Goal: Information Seeking & Learning: Learn about a topic

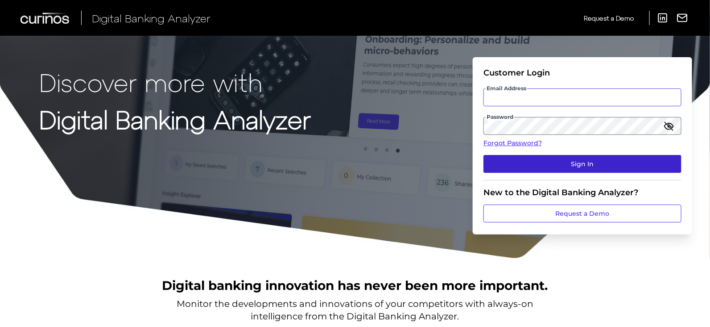
type input "[PERSON_NAME][EMAIL_ADDRESS][DOMAIN_NAME]"
click at [519, 160] on button "Sign In" at bounding box center [583, 164] width 198 height 18
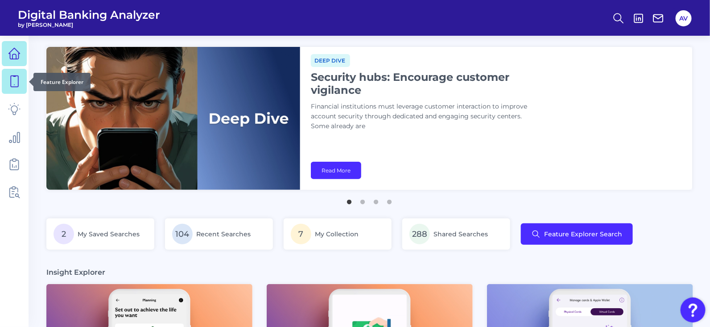
click at [7, 86] on link at bounding box center [14, 81] width 25 height 25
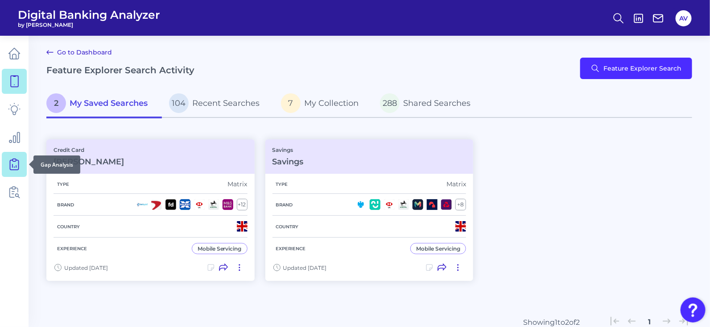
click at [12, 158] on icon at bounding box center [14, 164] width 12 height 12
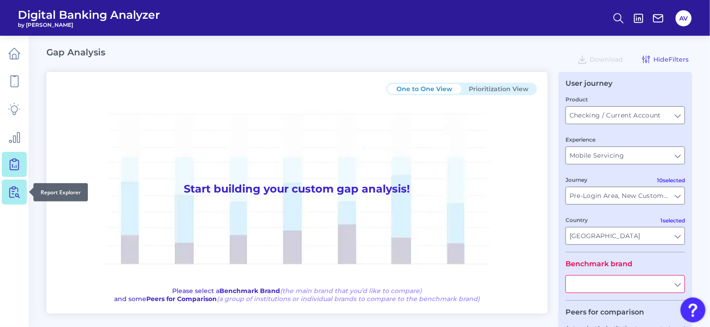
type input "All Journeys"
click at [11, 184] on link at bounding box center [14, 191] width 25 height 25
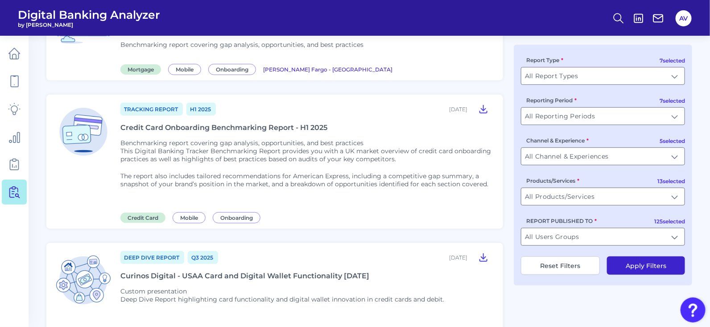
scroll to position [124, 0]
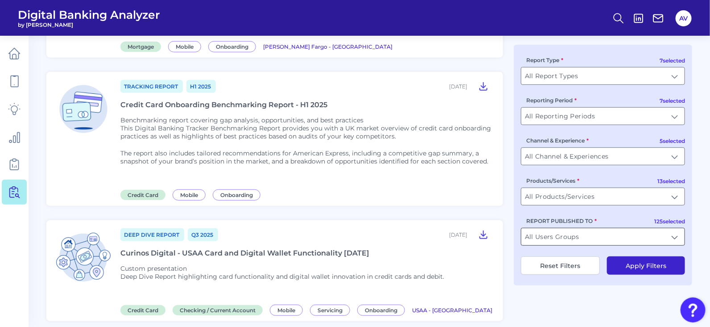
click at [581, 235] on input "All Users Groups" at bounding box center [603, 236] width 163 height 17
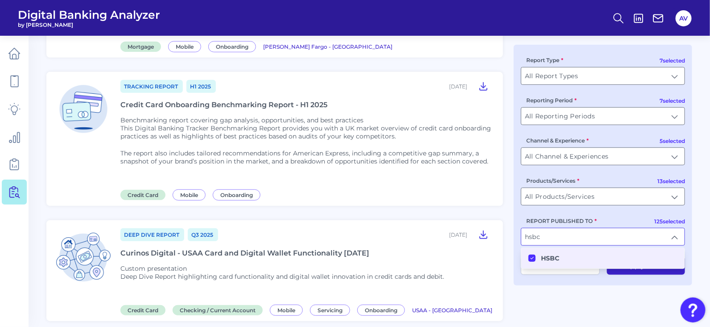
type input "All Users Groups"
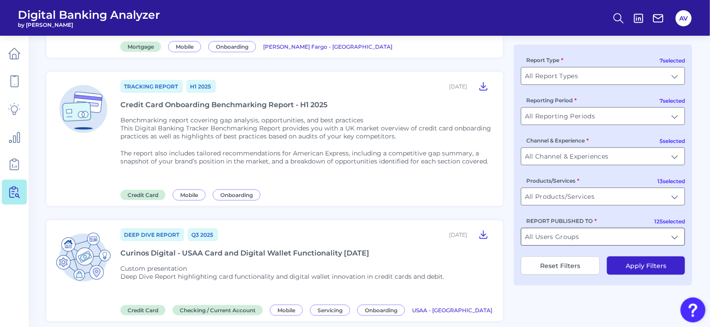
click at [588, 230] on input "All Users Groups" at bounding box center [603, 236] width 163 height 17
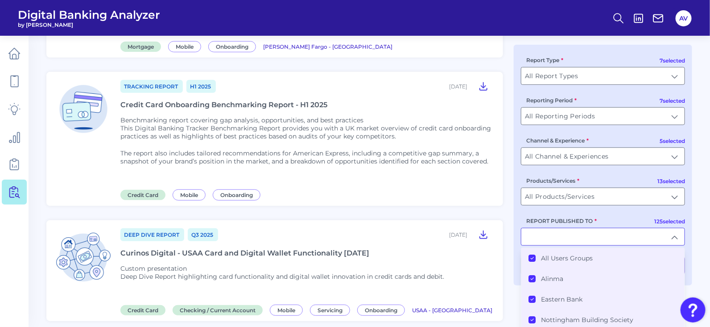
click at [531, 258] on icon at bounding box center [532, 258] width 4 height 4
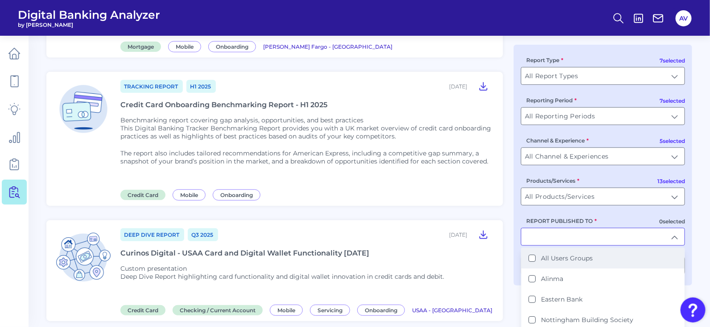
scroll to position [125, 0]
click at [552, 234] on input "REPORT PUBLISHED TO" at bounding box center [603, 236] width 163 height 17
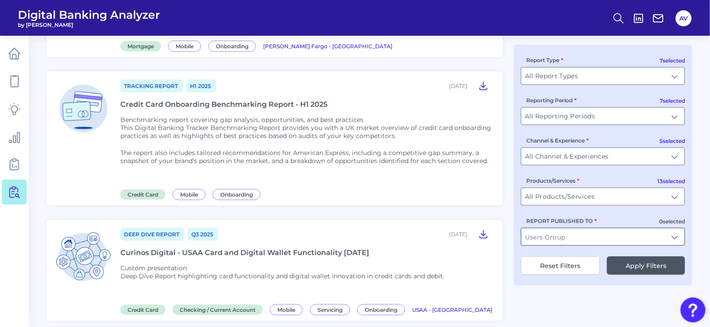
click at [552, 234] on input "REPORT PUBLISHED TO" at bounding box center [603, 236] width 163 height 17
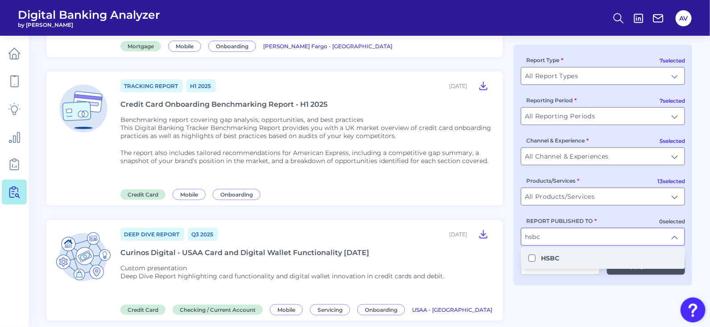
click at [541, 257] on b "HSBC" at bounding box center [550, 258] width 18 height 8
type input "HSBC"
click at [542, 284] on div "7 selected Report Type All Report Types All Report Types 7 selected Reporting P…" at bounding box center [603, 165] width 178 height 241
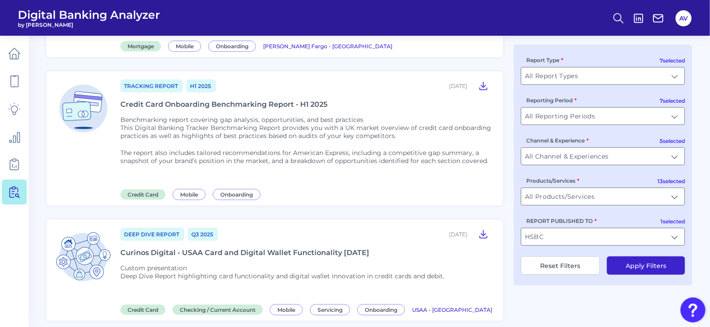
click at [631, 274] on button "Apply Filters" at bounding box center [646, 265] width 78 height 18
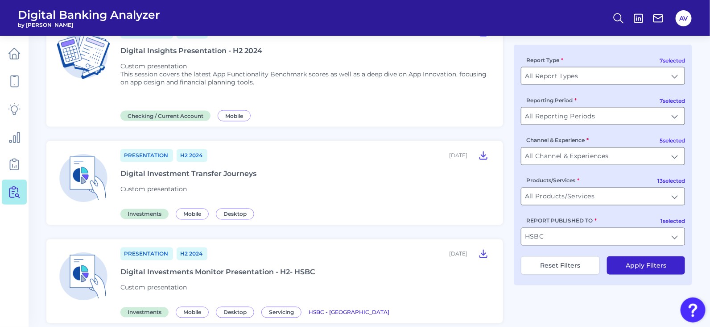
scroll to position [0, 0]
